Goal: Information Seeking & Learning: Learn about a topic

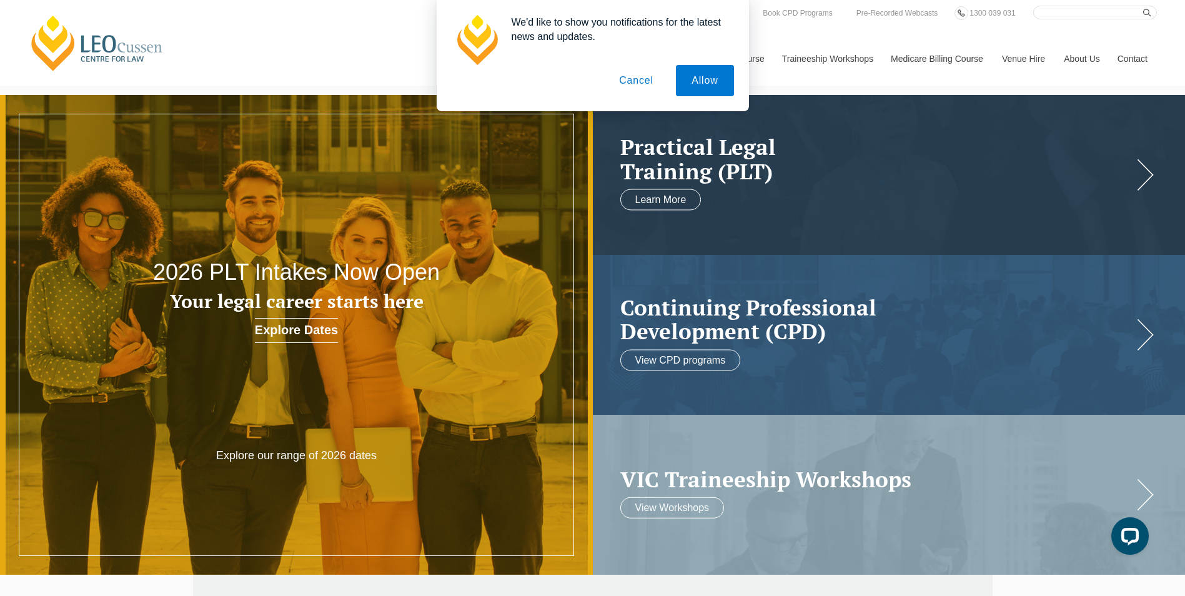
click at [632, 81] on button "Cancel" at bounding box center [637, 80] width 66 height 31
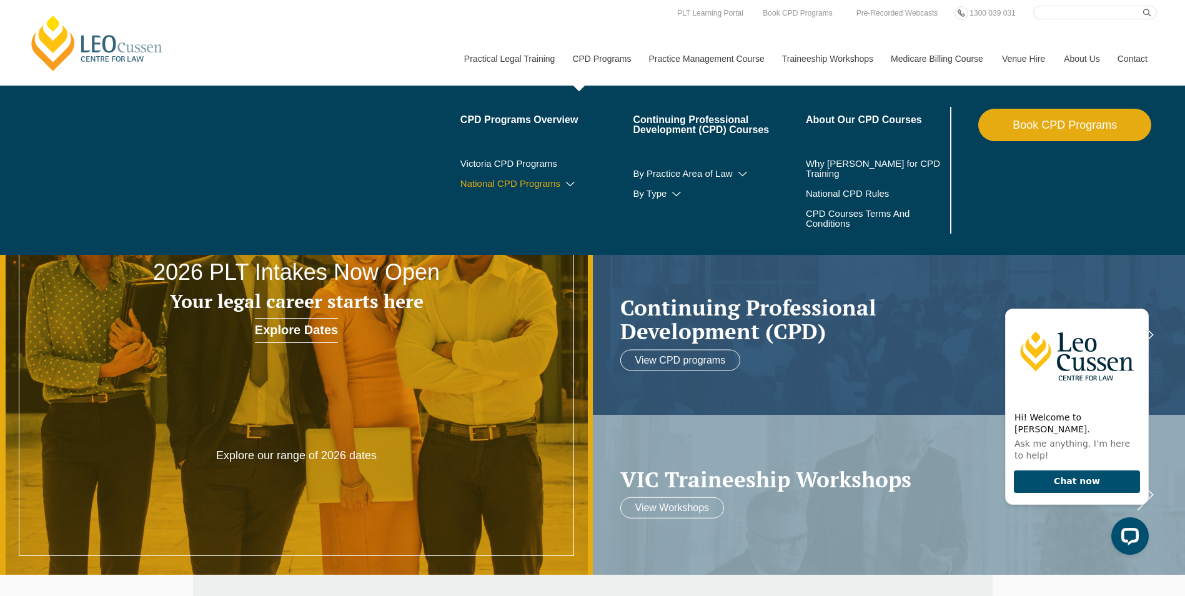
click at [565, 180] on icon at bounding box center [570, 184] width 12 height 9
click at [541, 201] on icon at bounding box center [544, 202] width 12 height 9
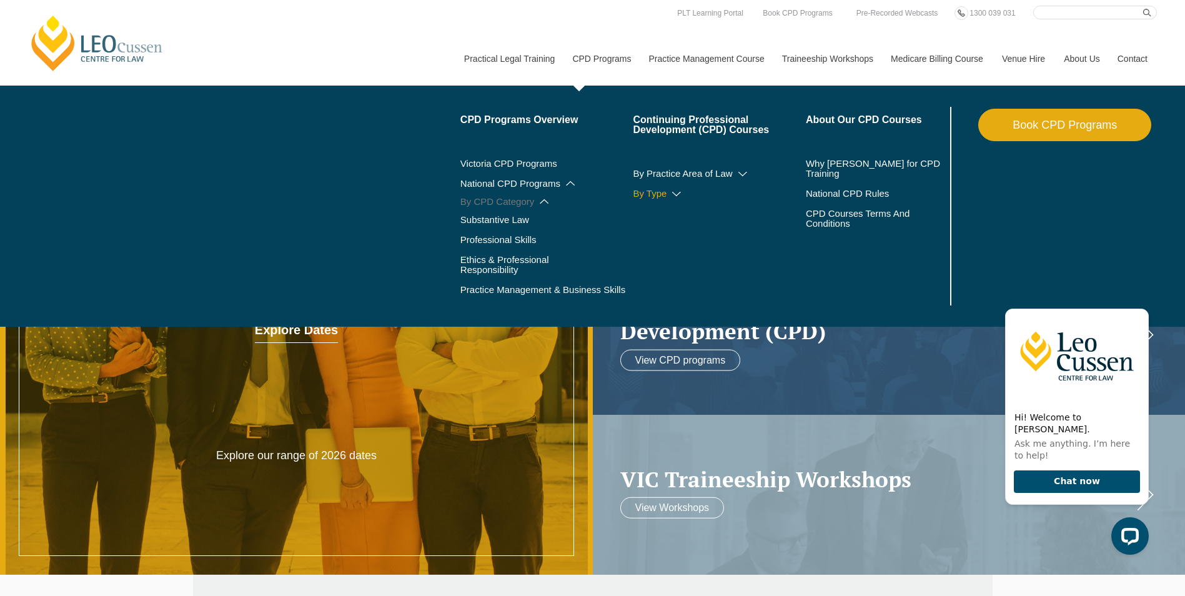
click at [676, 190] on icon at bounding box center [676, 194] width 12 height 9
click at [740, 170] on icon at bounding box center [743, 174] width 12 height 9
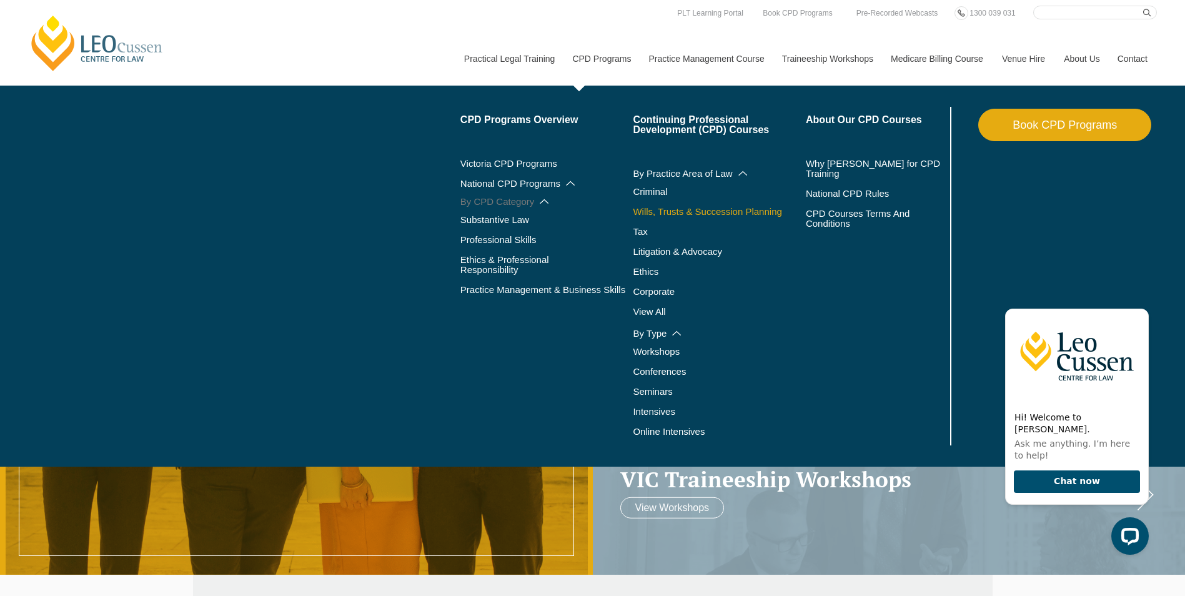
click at [709, 209] on link "Wills, Trusts & Succession Planning" at bounding box center [719, 212] width 173 height 10
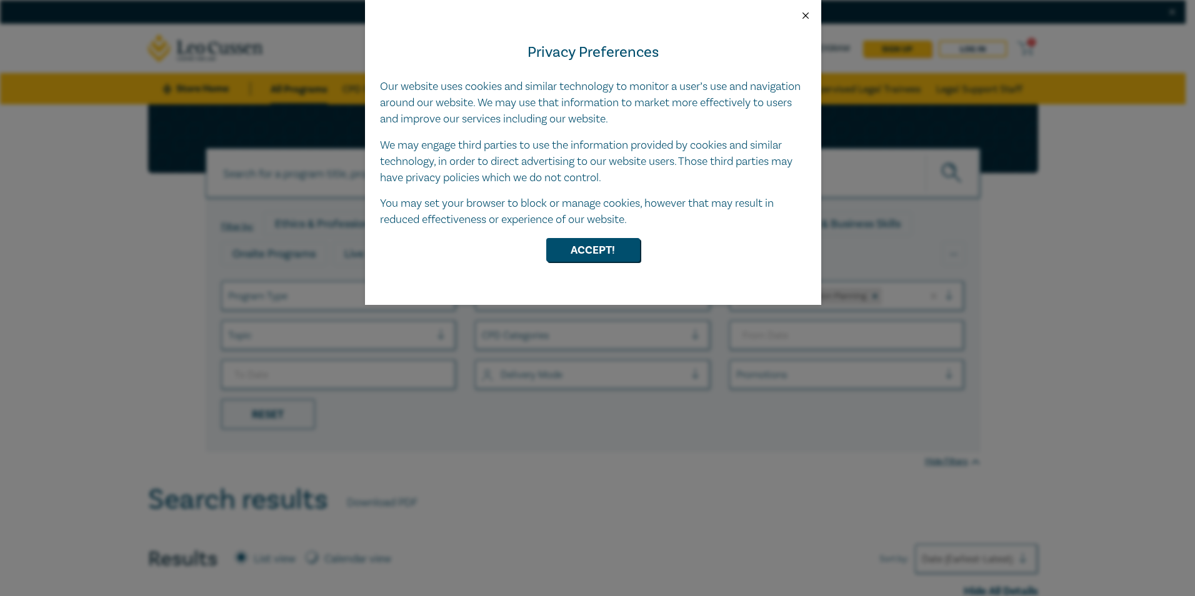
click at [803, 13] on button "Close" at bounding box center [805, 15] width 11 height 11
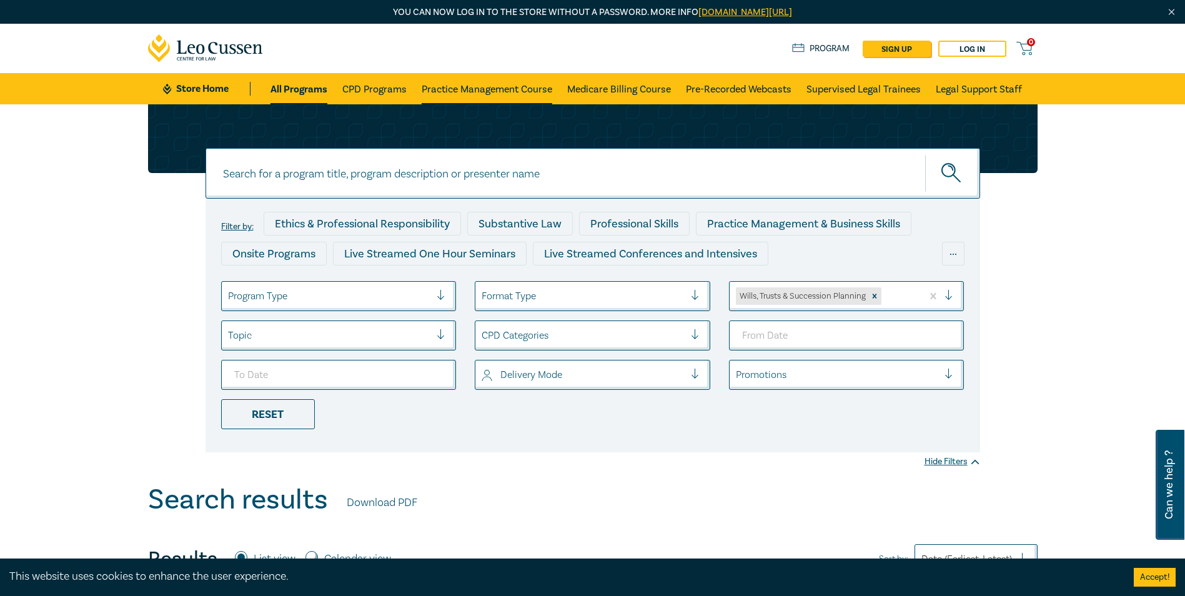
click at [495, 88] on link "Practice Management Course" at bounding box center [487, 88] width 131 height 31
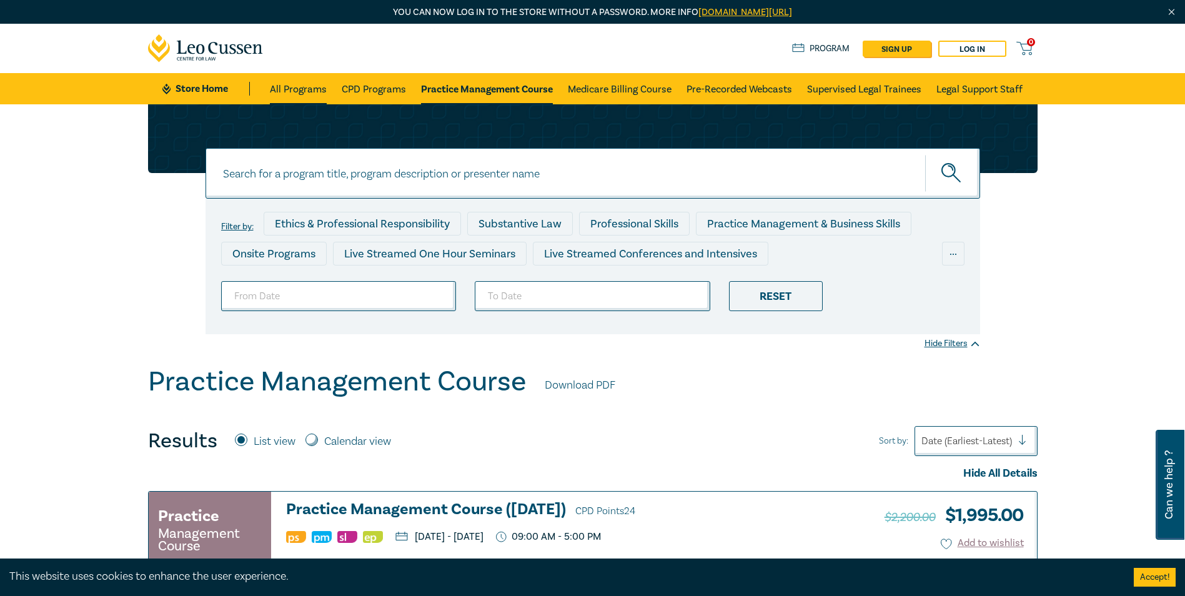
click at [297, 85] on link "All Programs" at bounding box center [298, 88] width 57 height 31
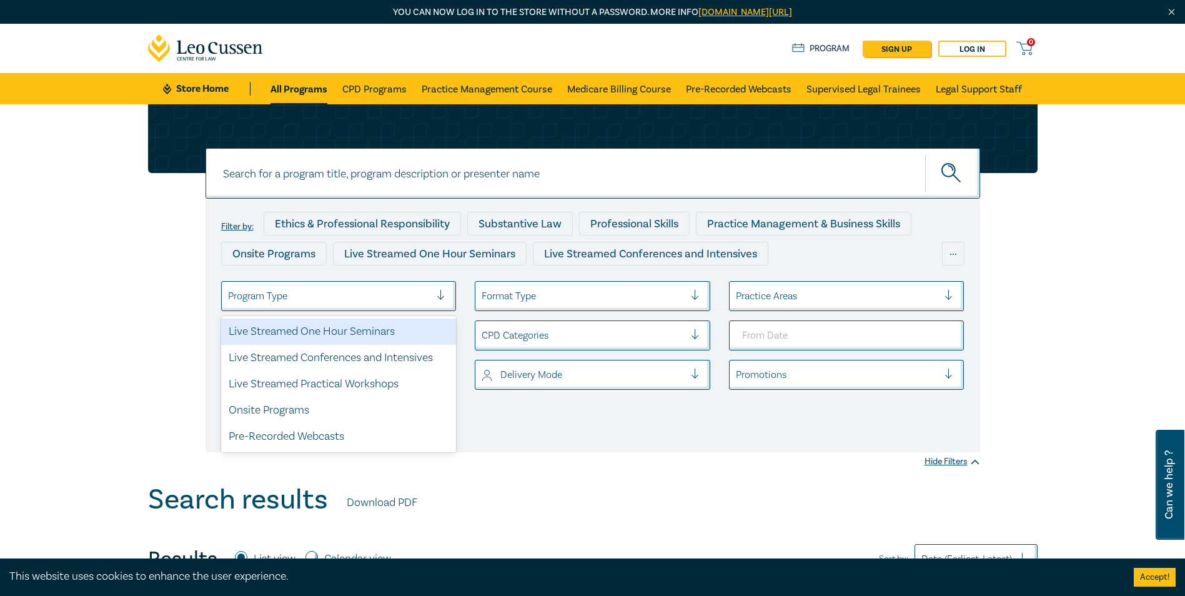
click at [439, 291] on div at bounding box center [446, 296] width 19 height 12
click at [274, 329] on div "Live Streamed One Hour Seminars" at bounding box center [339, 332] width 236 height 26
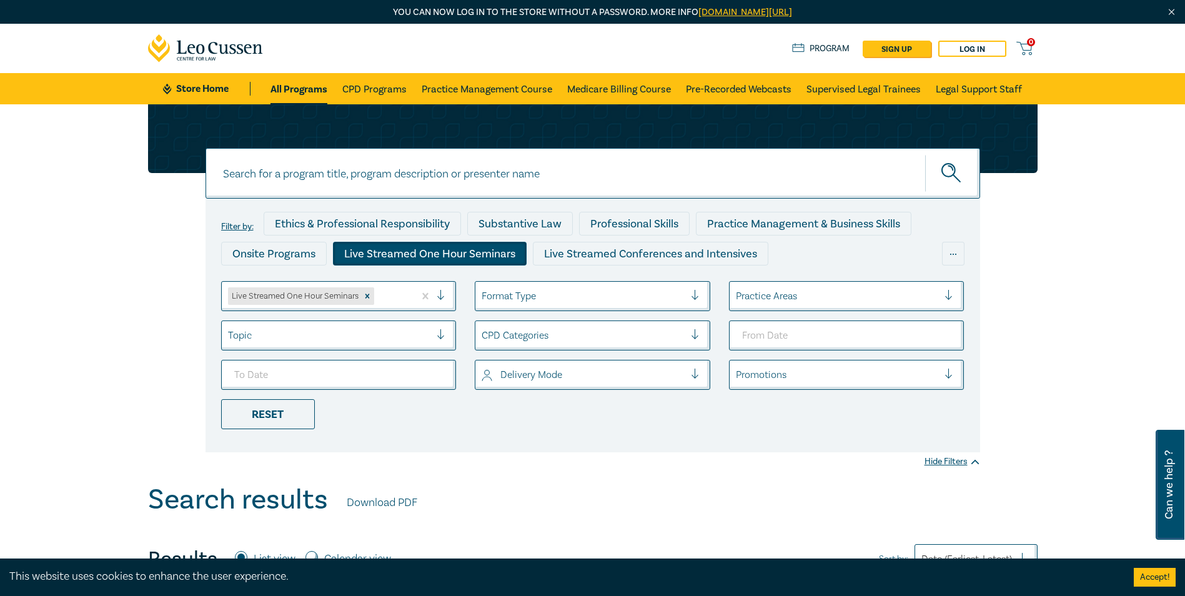
click at [695, 295] on div at bounding box center [700, 296] width 19 height 12
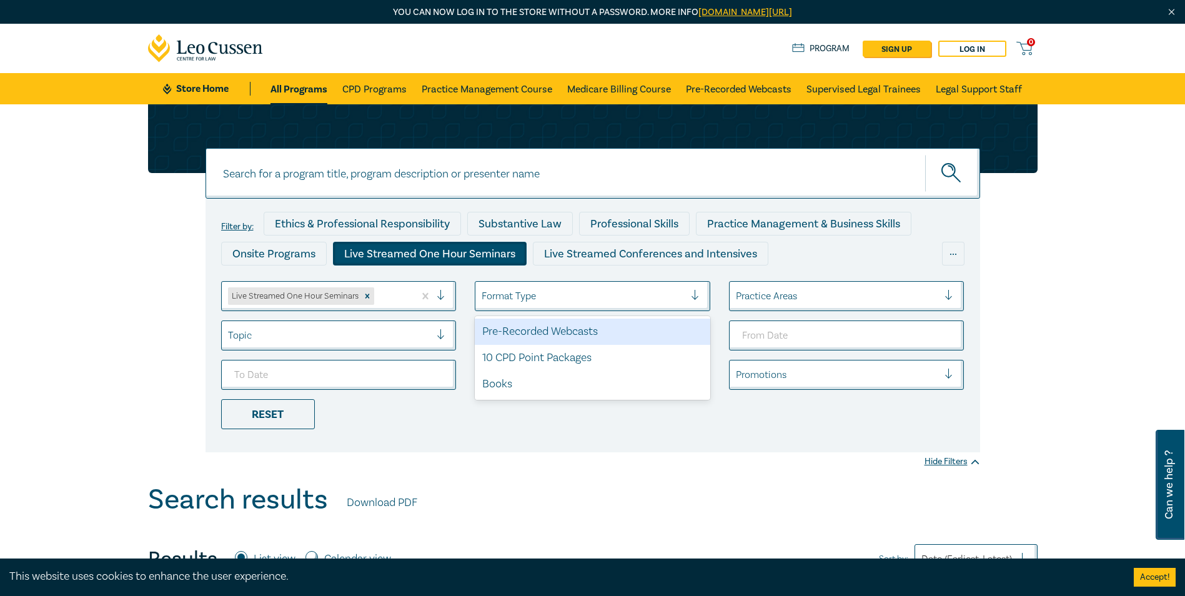
click at [814, 294] on div at bounding box center [837, 296] width 203 height 16
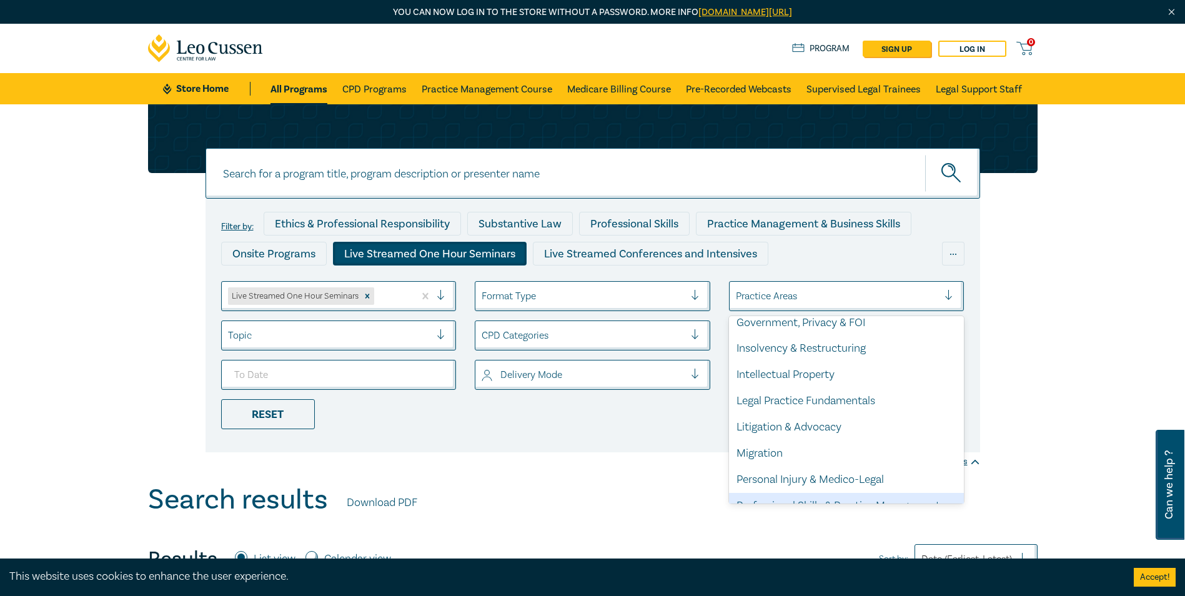
scroll to position [242, 0]
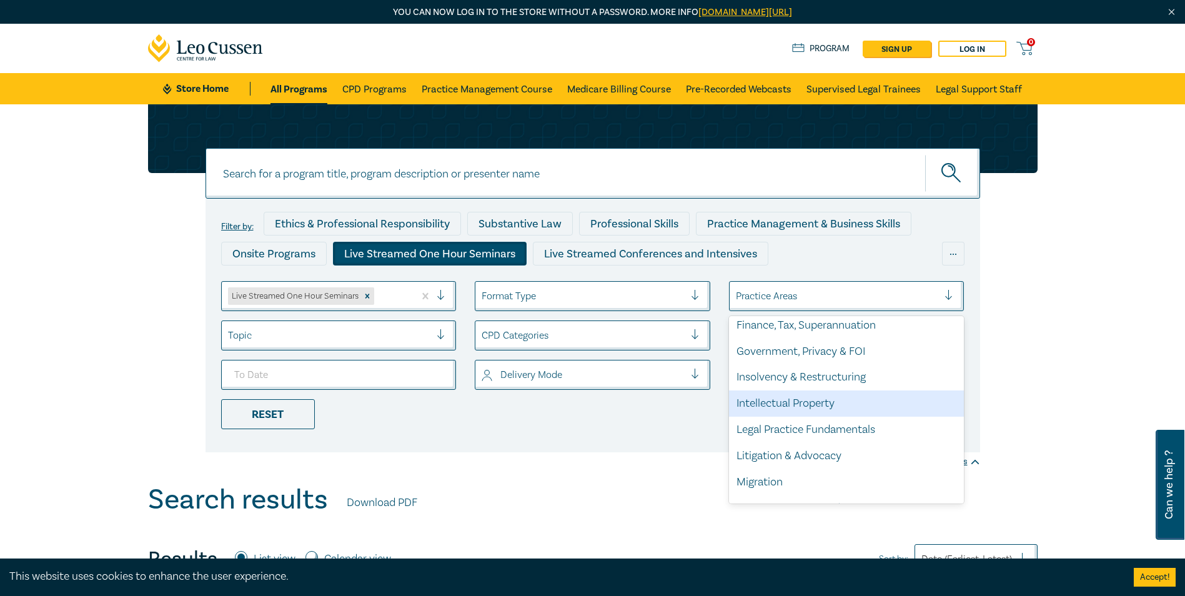
click at [437, 331] on div at bounding box center [446, 335] width 19 height 12
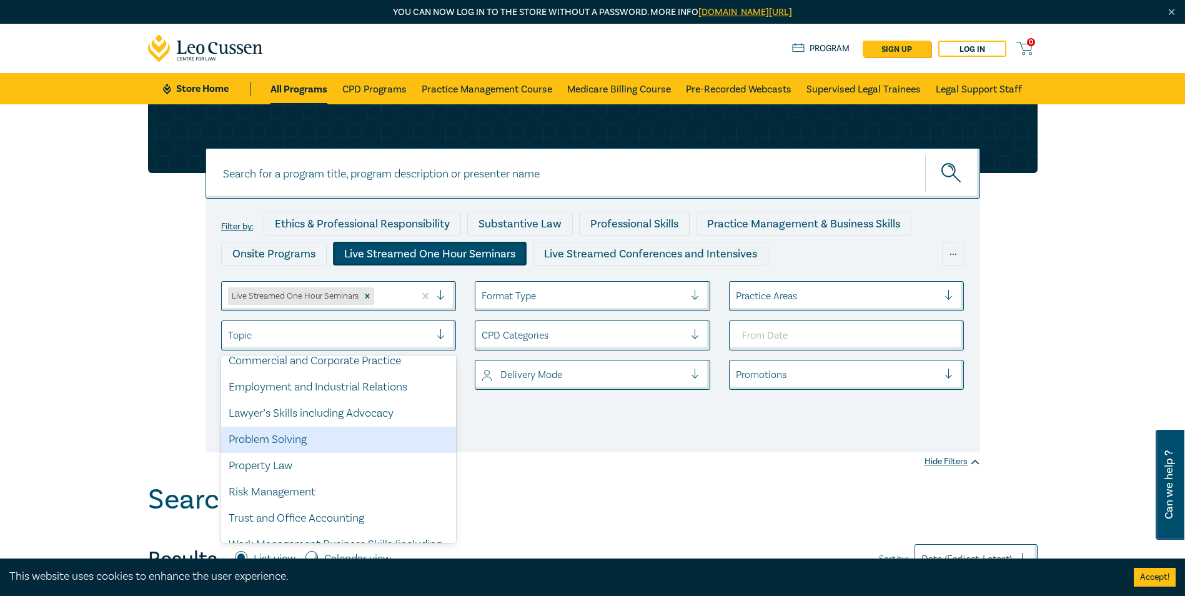
scroll to position [96, 0]
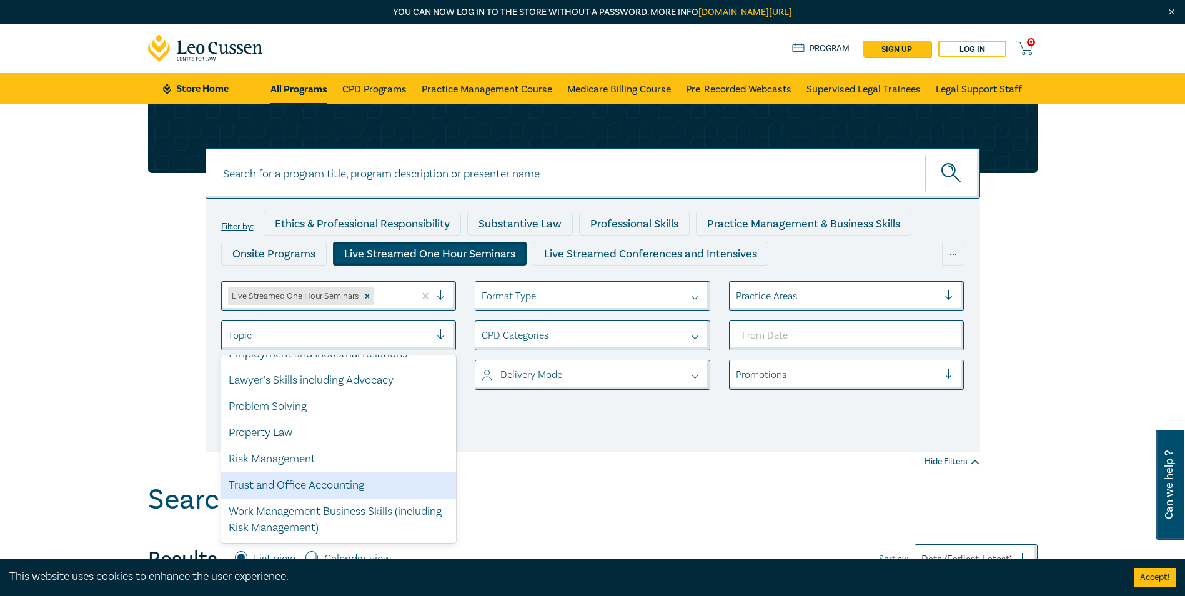
click at [243, 486] on div "Trust and Office Accounting" at bounding box center [339, 485] width 236 height 26
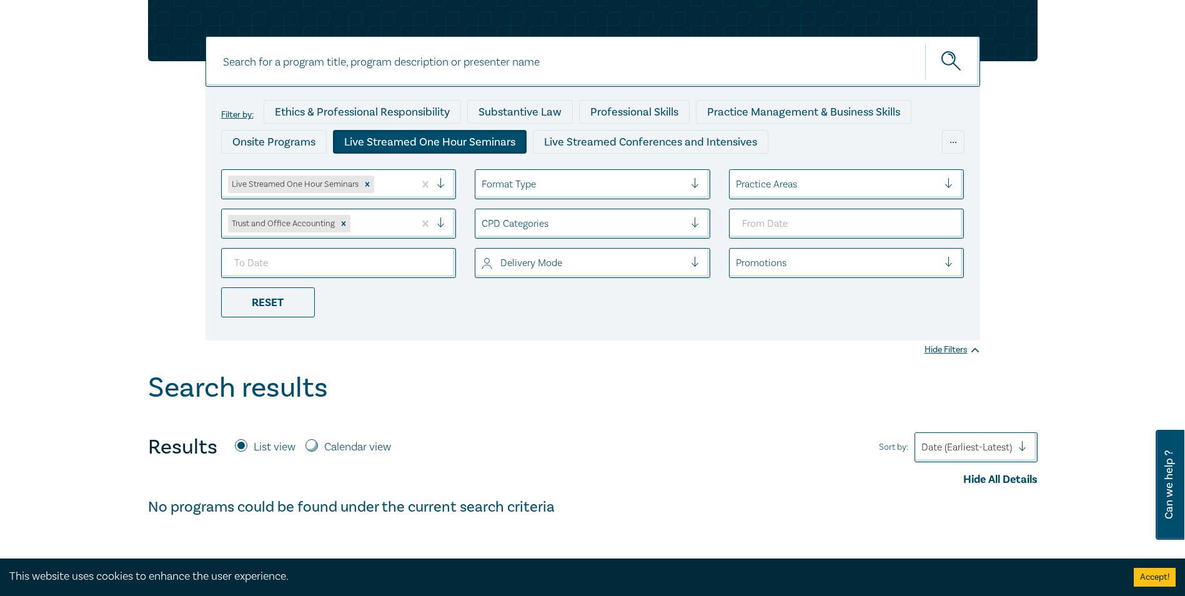
scroll to position [62, 0]
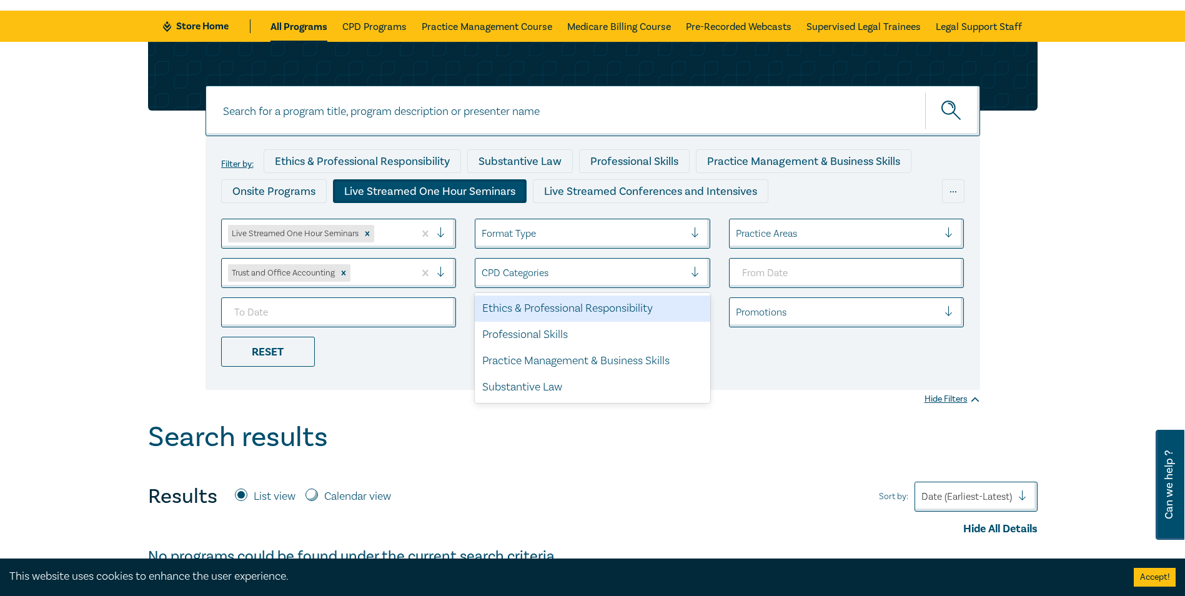
click at [624, 274] on div at bounding box center [583, 273] width 203 height 16
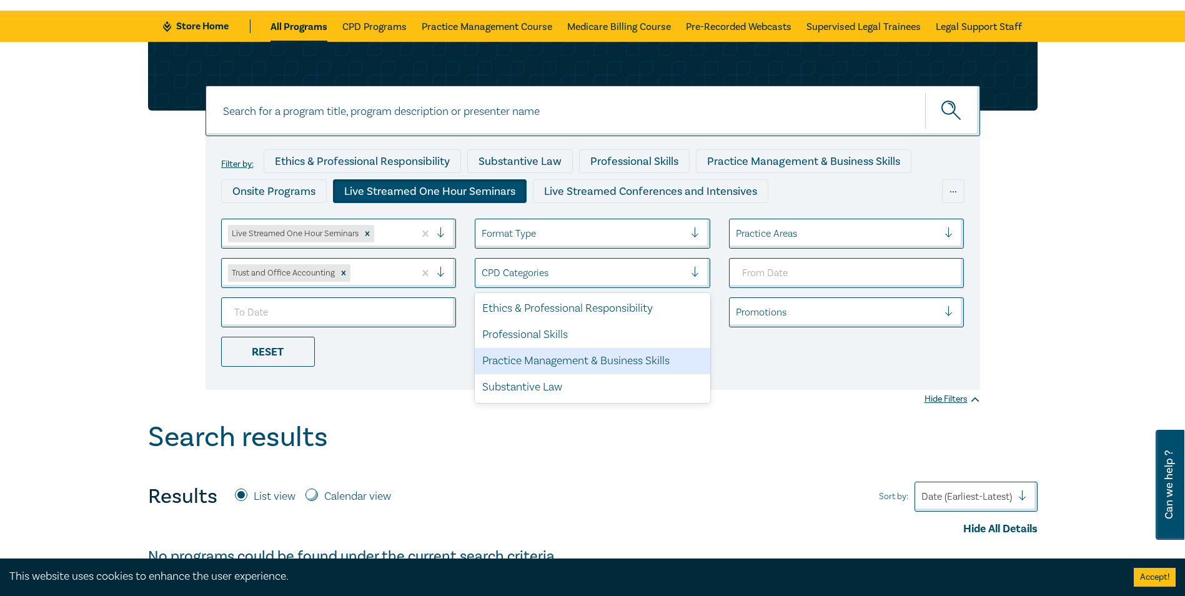
click at [786, 349] on ul "Live Streamed One Hour Seminars Format Type Practice Areas Trust and Office Acc…" at bounding box center [593, 293] width 762 height 148
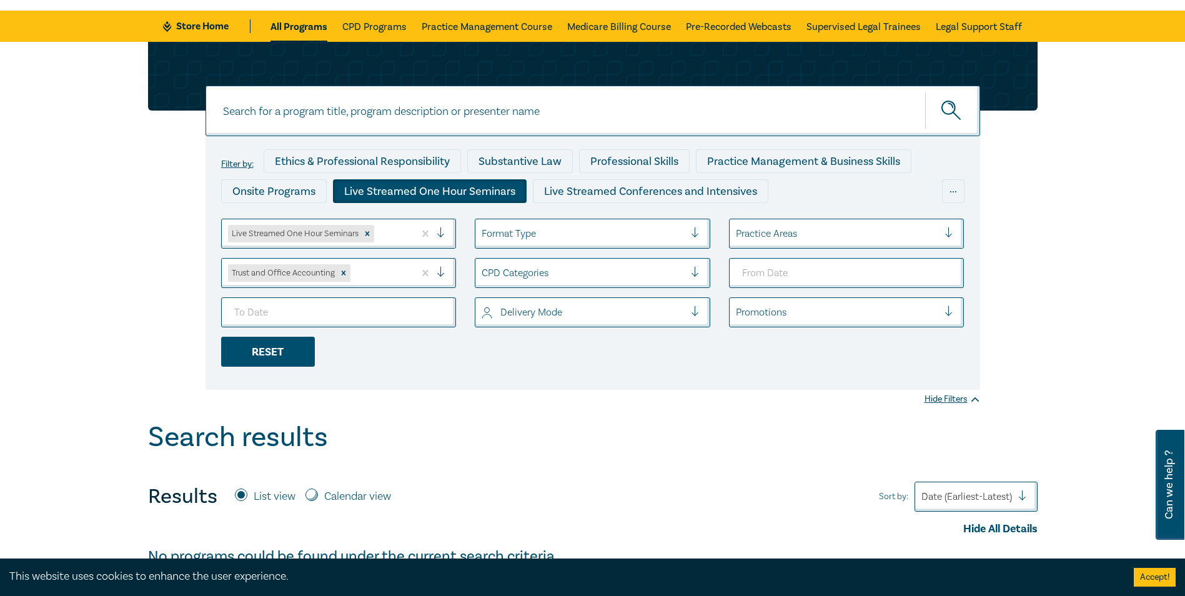
click at [269, 349] on div "Reset" at bounding box center [268, 352] width 94 height 30
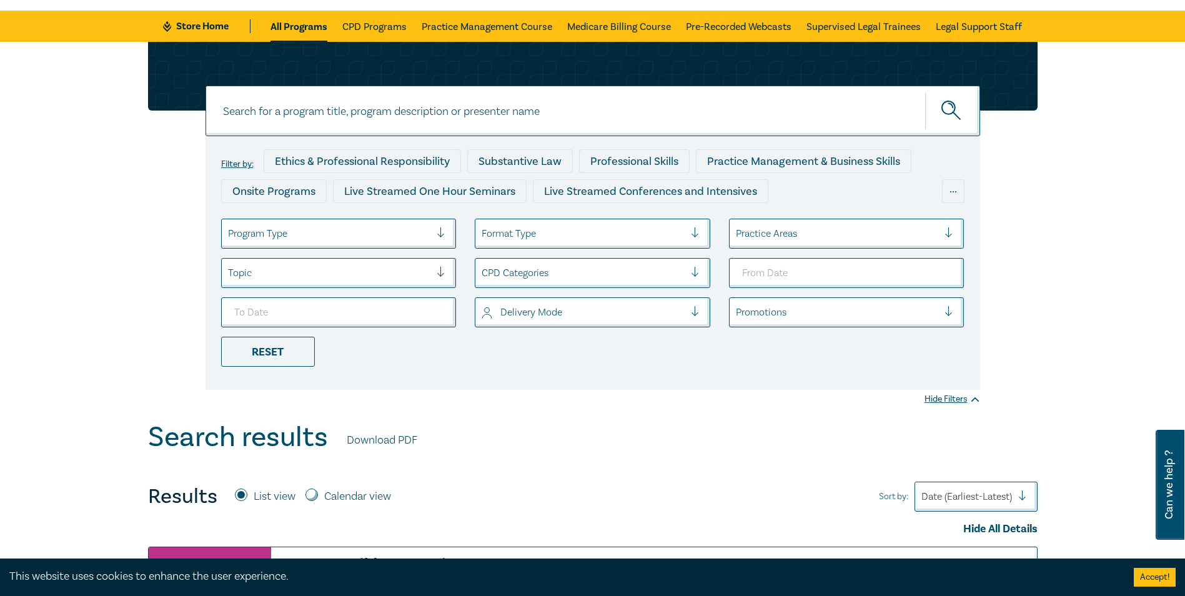
click at [447, 229] on div at bounding box center [446, 233] width 19 height 12
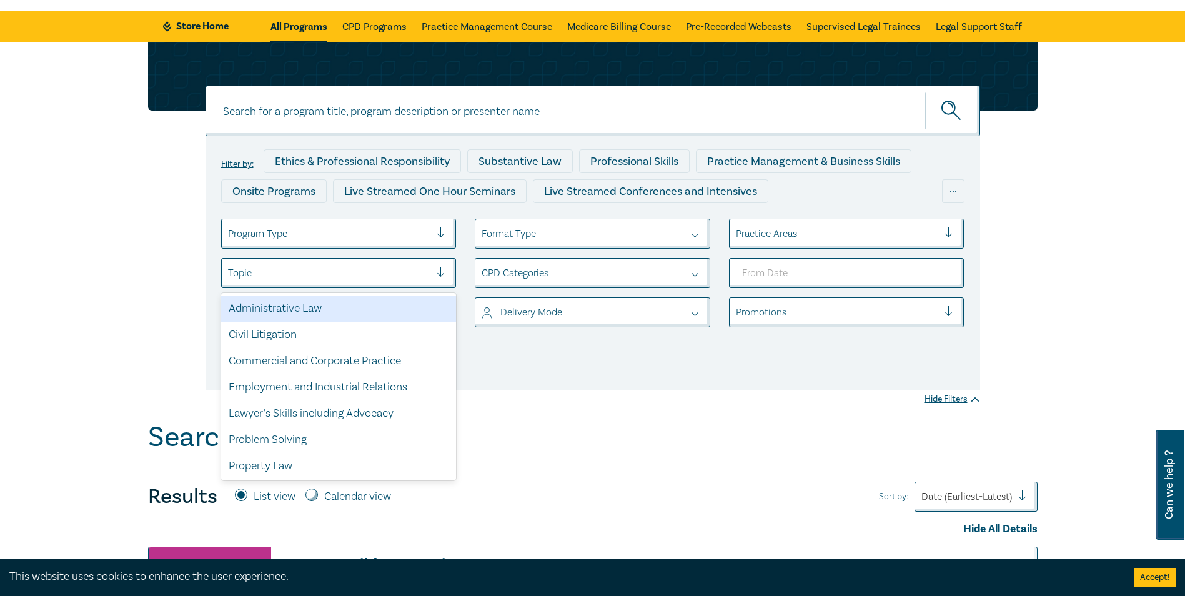
click at [423, 274] on div at bounding box center [329, 273] width 203 height 16
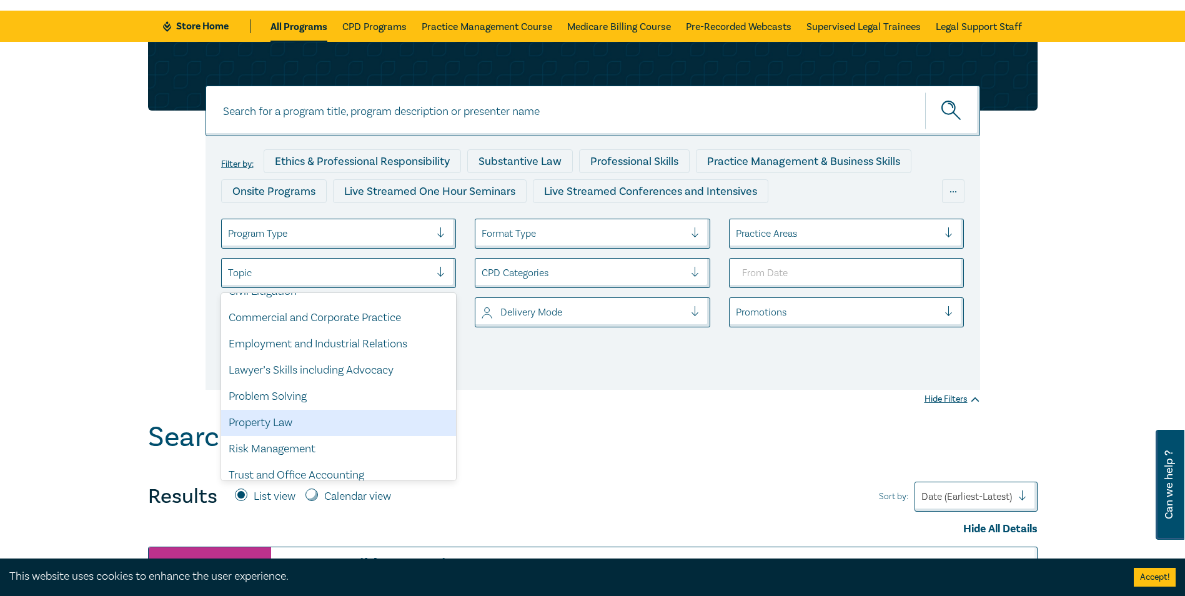
scroll to position [96, 0]
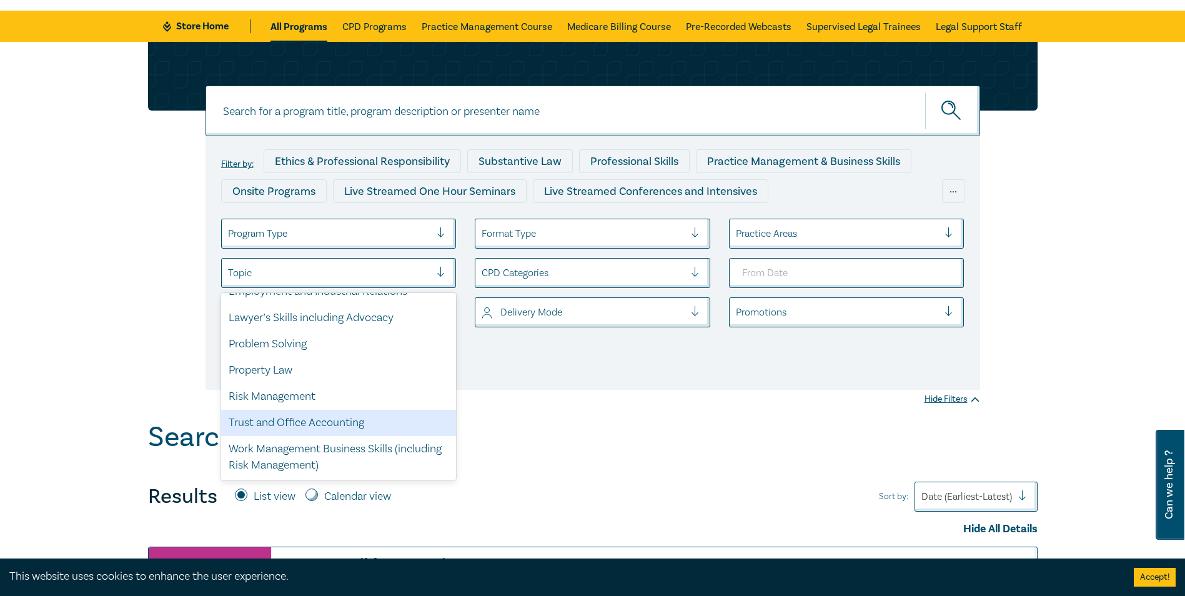
click at [289, 425] on div "Trust and Office Accounting" at bounding box center [339, 423] width 236 height 26
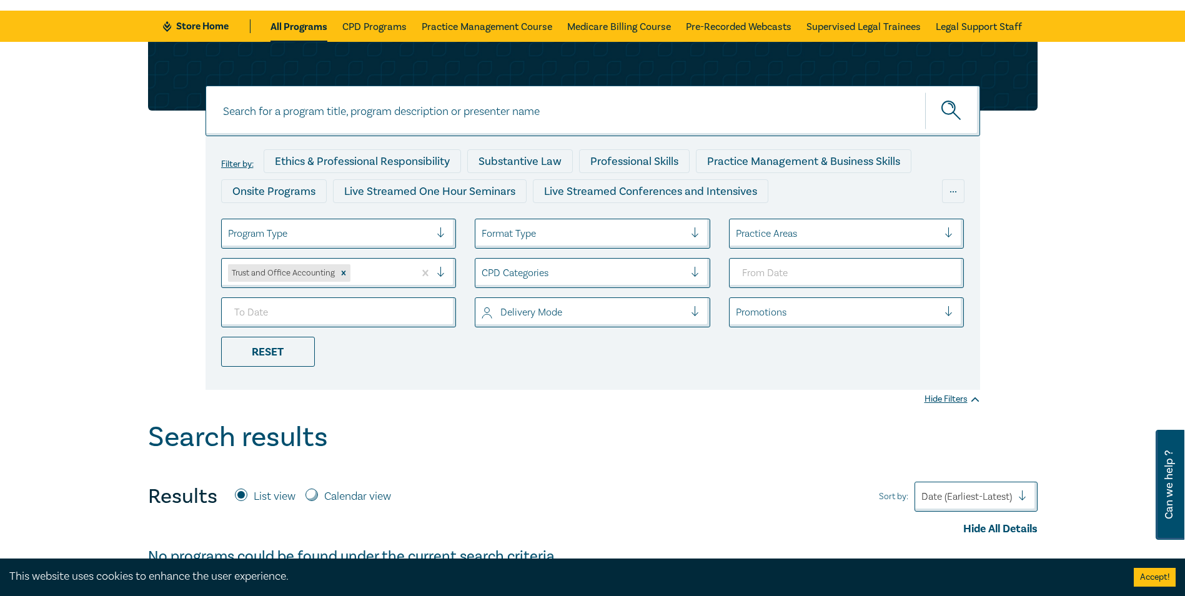
click at [960, 102] on icon "submit" at bounding box center [953, 112] width 22 height 22
click at [937, 106] on button "submit" at bounding box center [952, 111] width 55 height 38
click at [440, 273] on div at bounding box center [446, 273] width 19 height 12
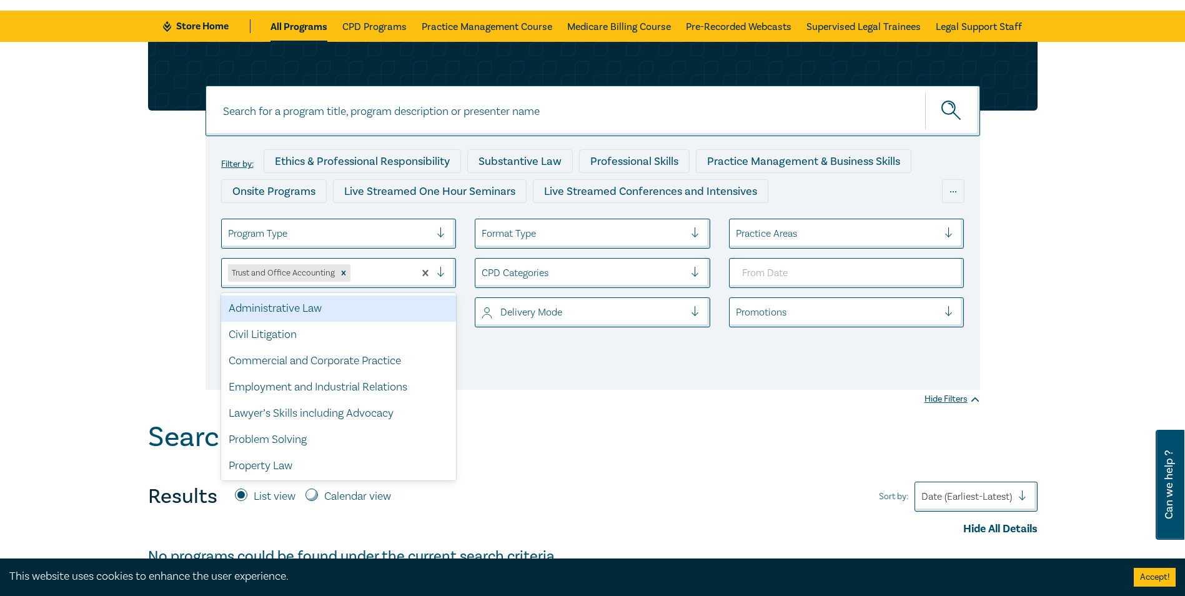
click at [440, 273] on div at bounding box center [446, 273] width 19 height 12
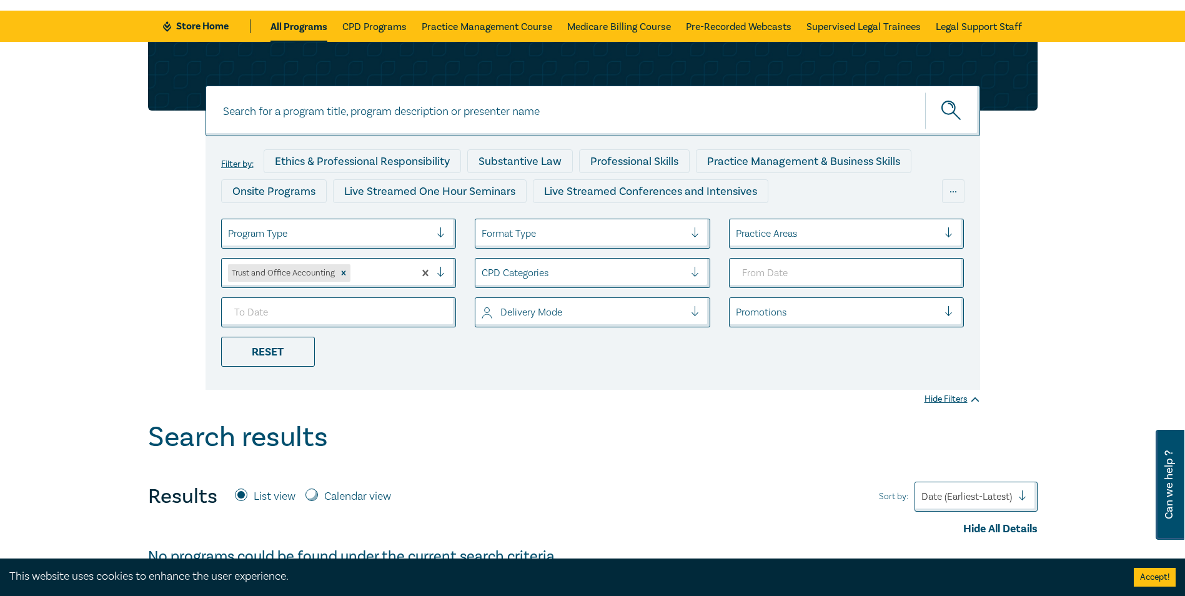
click at [307, 105] on input at bounding box center [593, 111] width 775 height 51
type input "trust and office Accounting"
click at [955, 111] on icon "submit" at bounding box center [953, 112] width 22 height 22
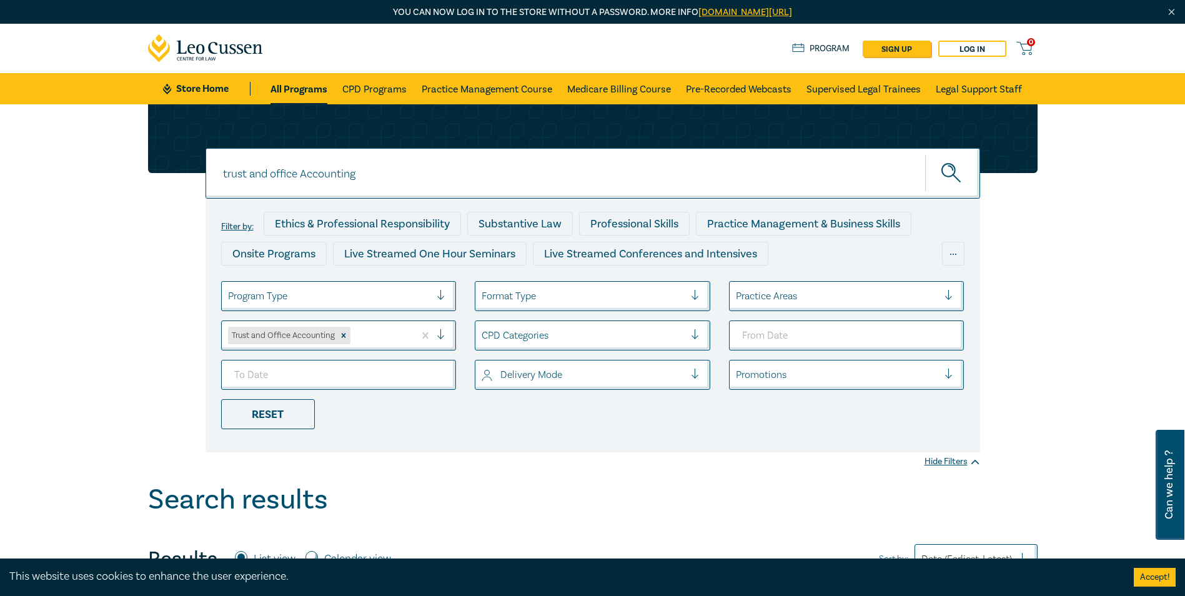
click at [336, 299] on div at bounding box center [329, 296] width 203 height 16
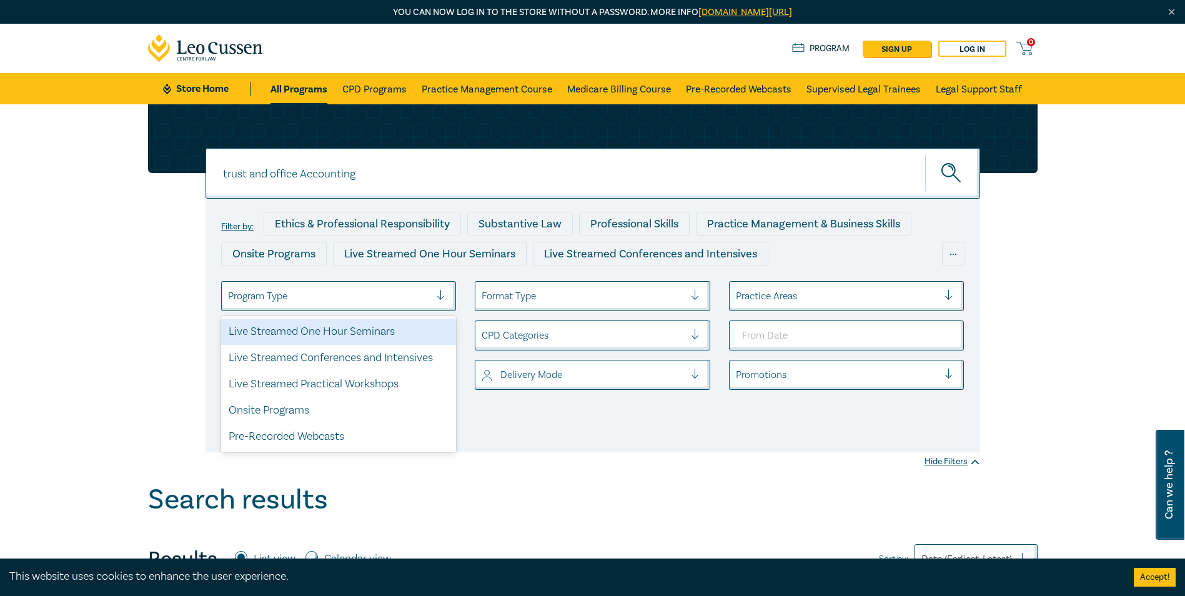
click at [298, 334] on div "Live Streamed One Hour Seminars" at bounding box center [339, 332] width 236 height 26
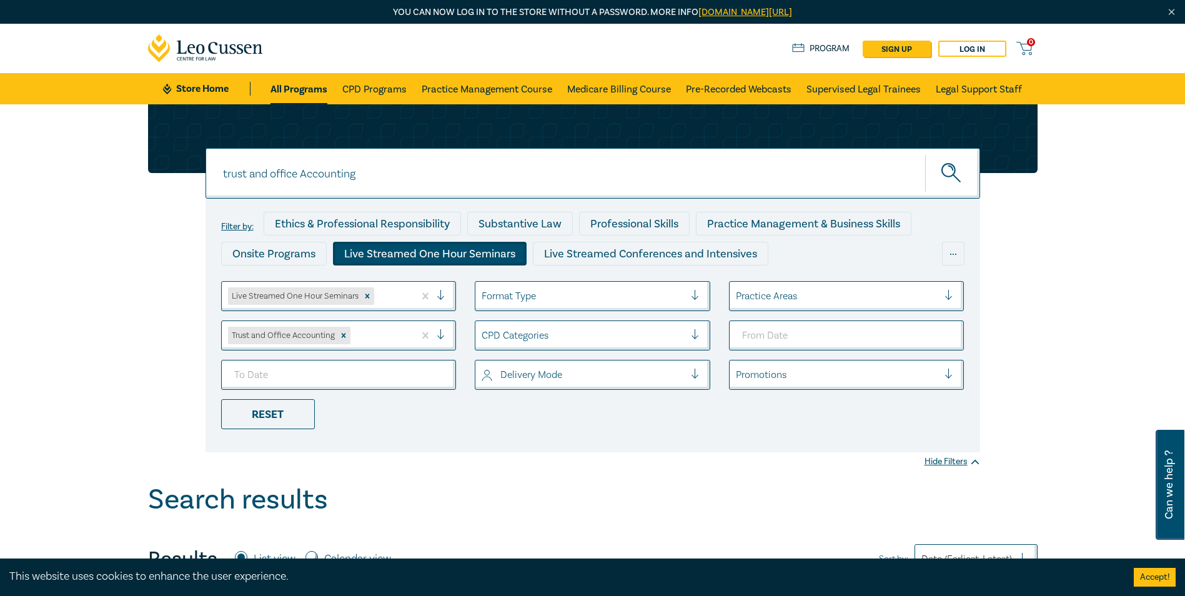
click at [950, 167] on icon "submit" at bounding box center [953, 174] width 22 height 22
click at [970, 89] on link "Legal Support Staff" at bounding box center [979, 88] width 86 height 31
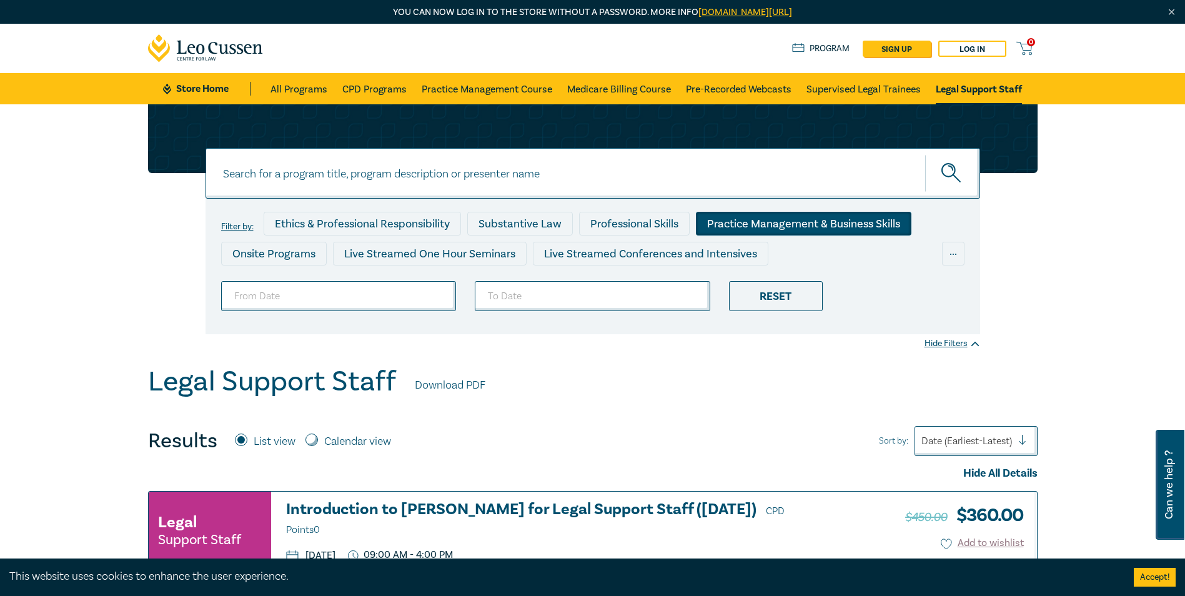
click at [831, 224] on div "Practice Management & Business Skills" at bounding box center [804, 224] width 216 height 24
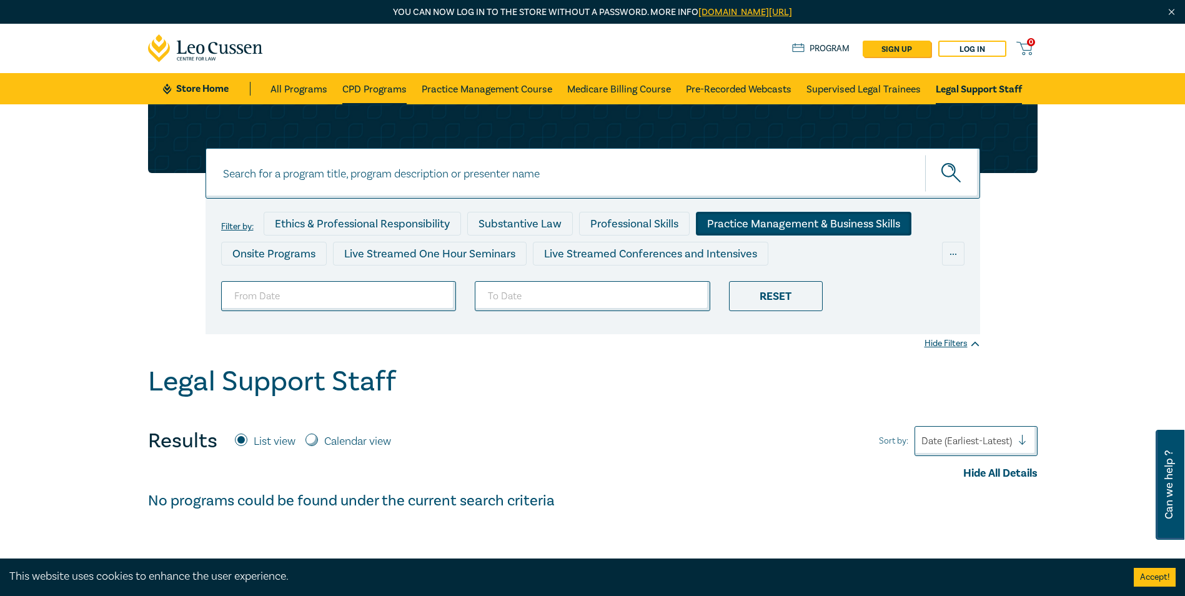
click at [371, 89] on link "CPD Programs" at bounding box center [374, 88] width 64 height 31
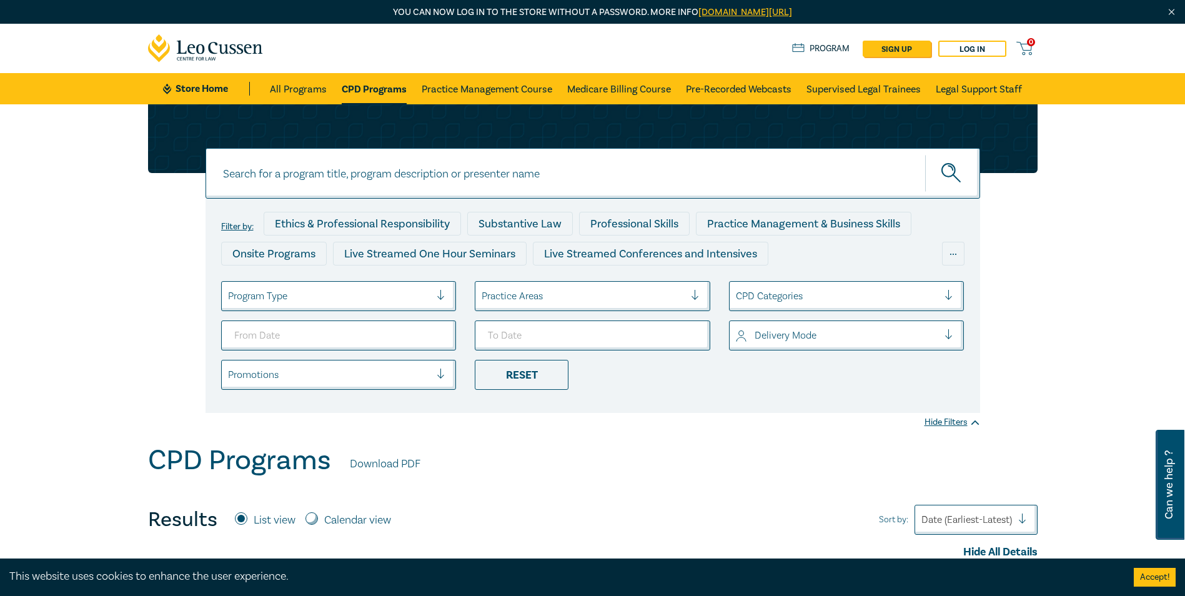
click at [439, 293] on div at bounding box center [446, 296] width 19 height 12
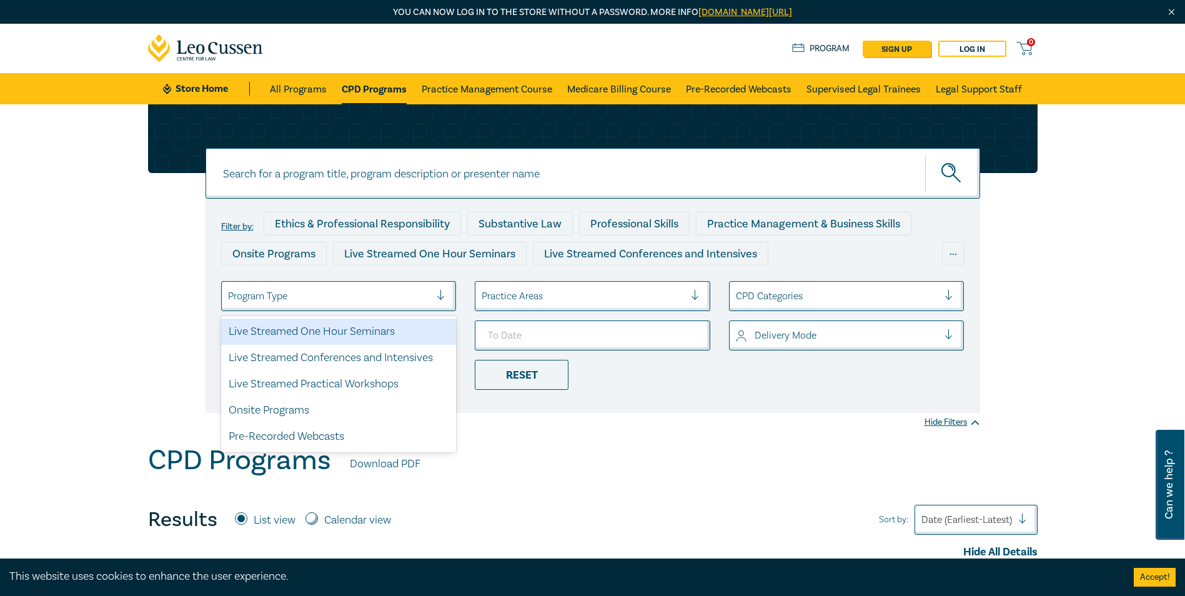
click at [439, 293] on div at bounding box center [446, 296] width 19 height 12
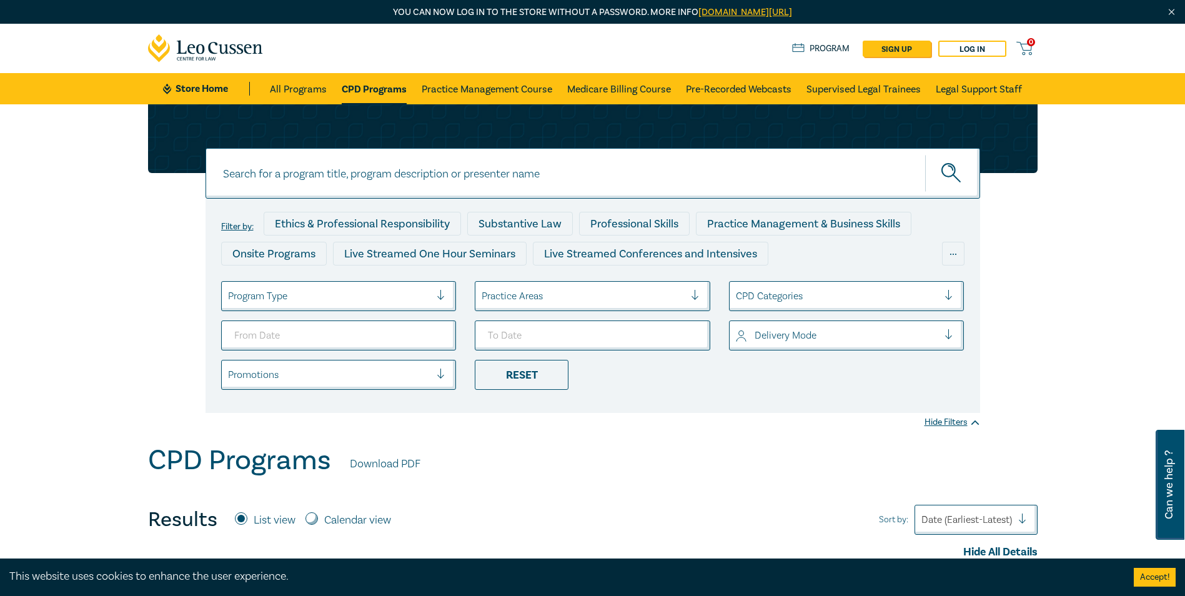
click at [907, 291] on div at bounding box center [837, 296] width 203 height 16
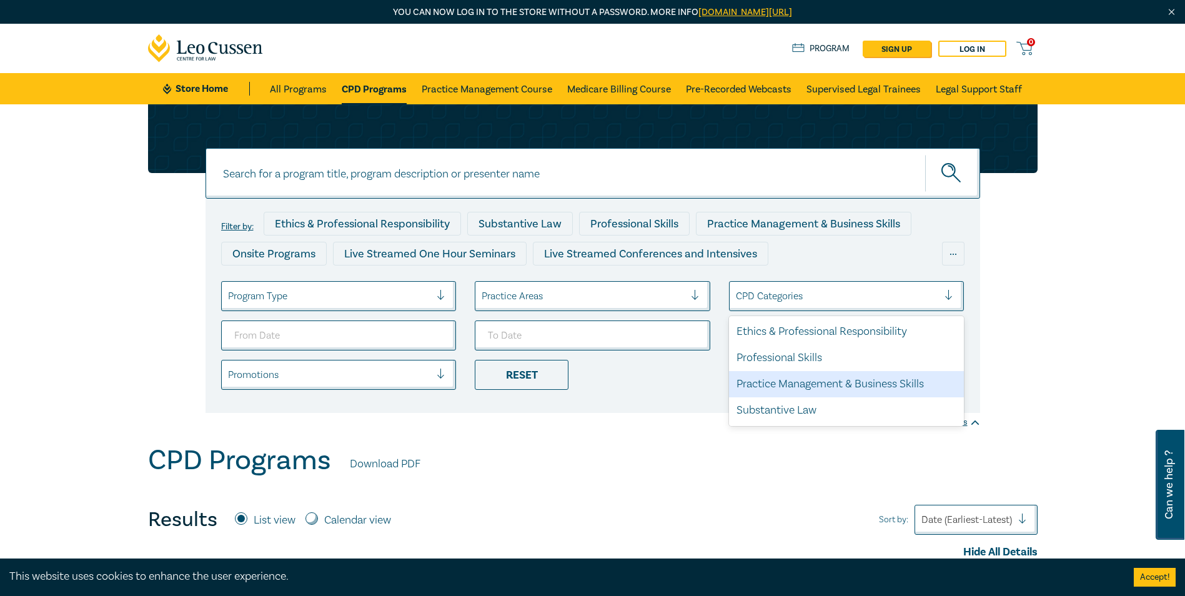
click at [597, 454] on div "CPD Programs Download PDF" at bounding box center [593, 463] width 890 height 39
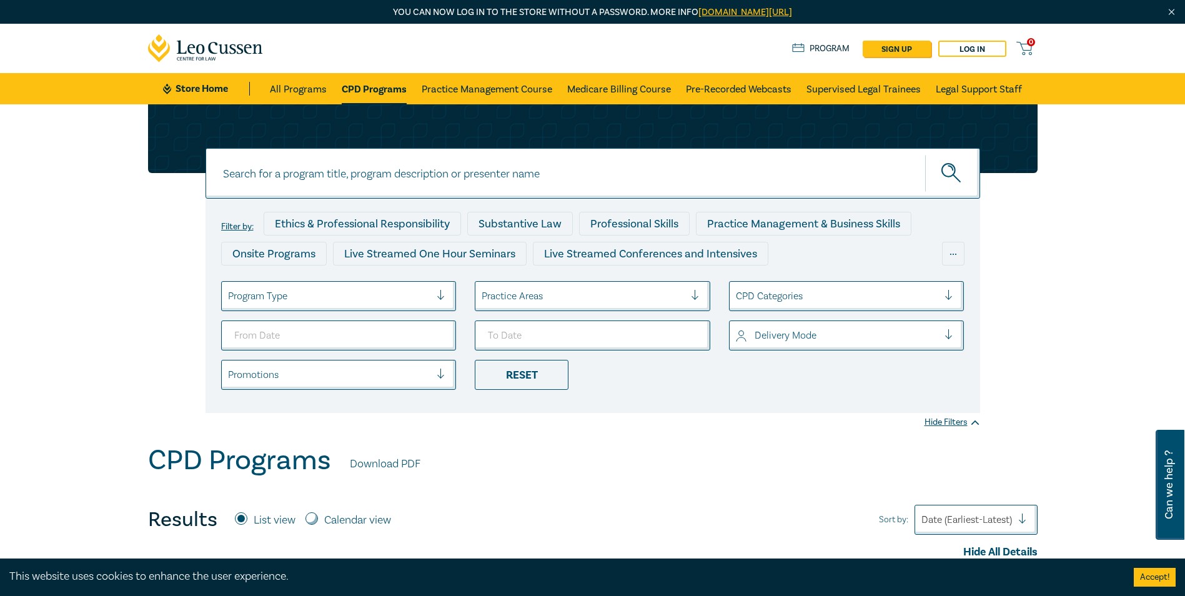
click at [443, 374] on div at bounding box center [446, 375] width 19 height 12
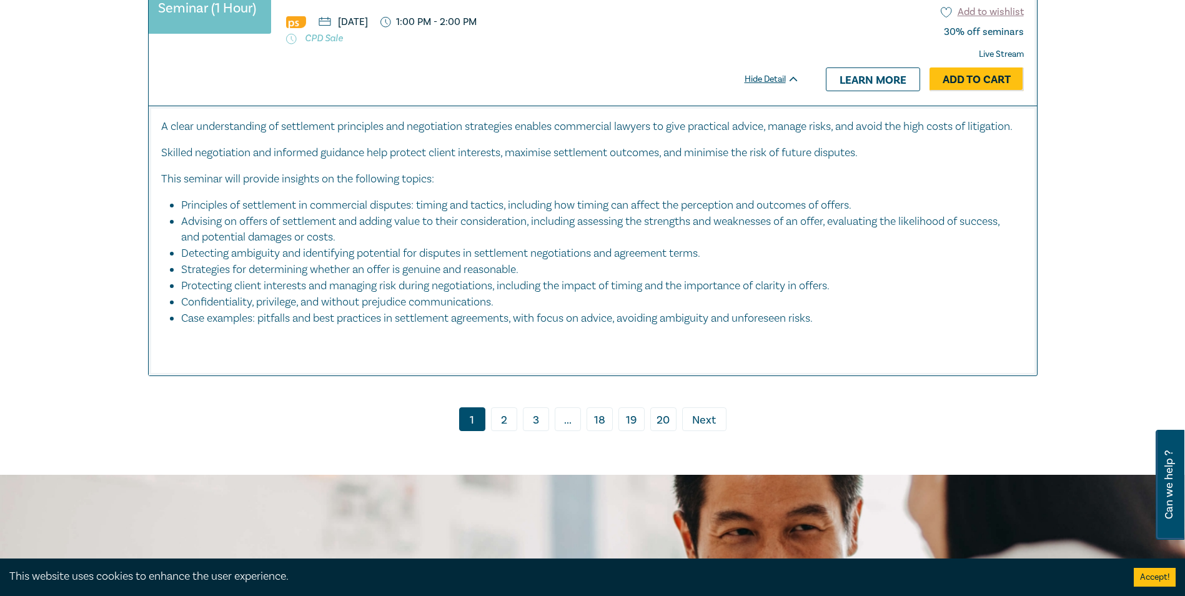
scroll to position [5311, 0]
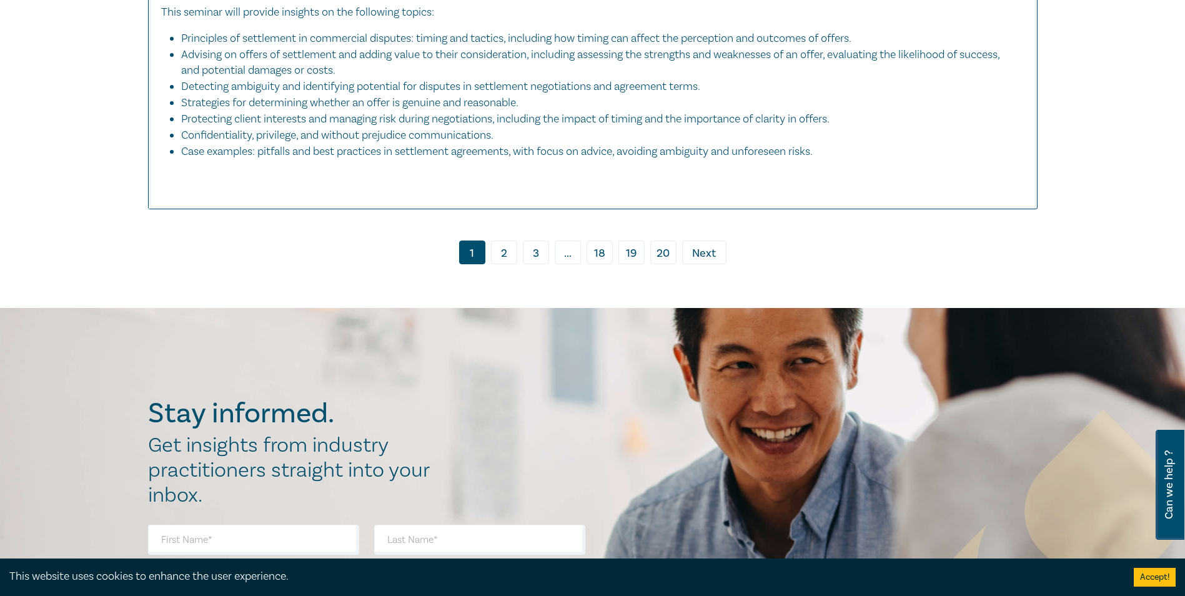
click at [505, 264] on link "2" at bounding box center [504, 253] width 26 height 24
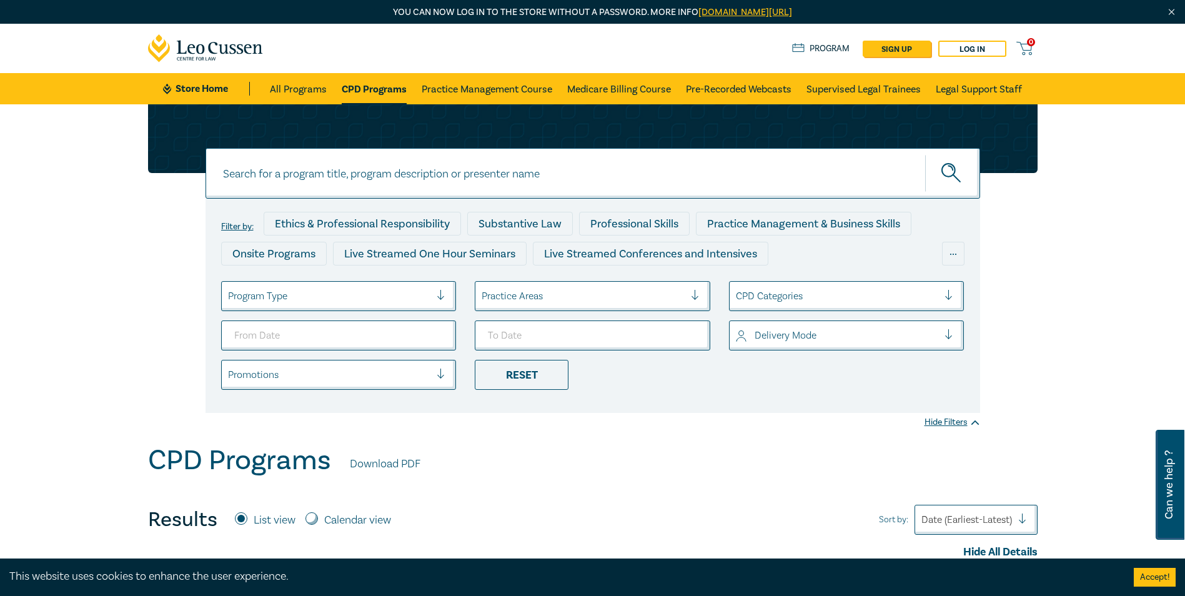
click at [692, 290] on div at bounding box center [700, 296] width 19 height 12
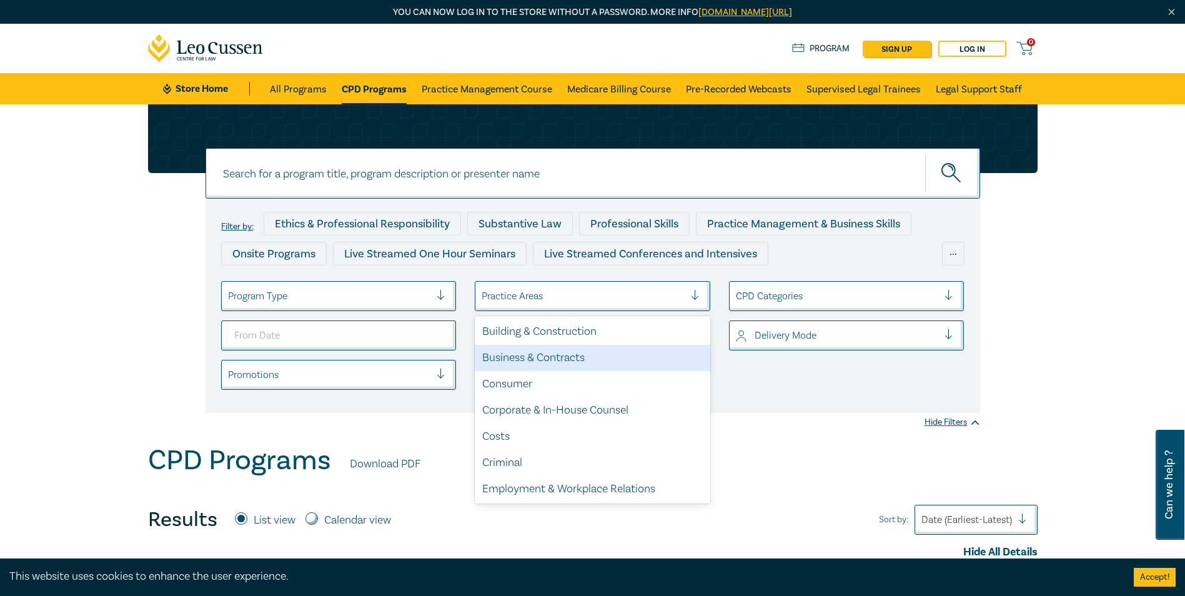
click at [803, 293] on div at bounding box center [837, 296] width 203 height 16
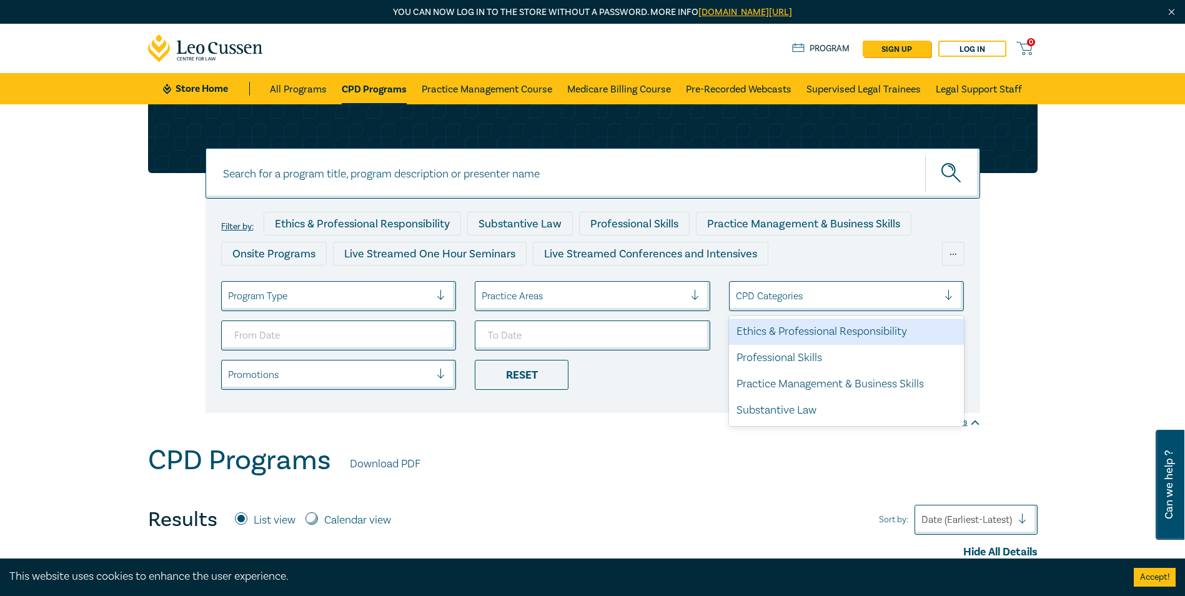
click at [1045, 177] on div "Filter by: Ethics & Professional Responsibility Substantive Law Professional Sk…" at bounding box center [592, 274] width 1185 height 340
